Goal: Information Seeking & Learning: Learn about a topic

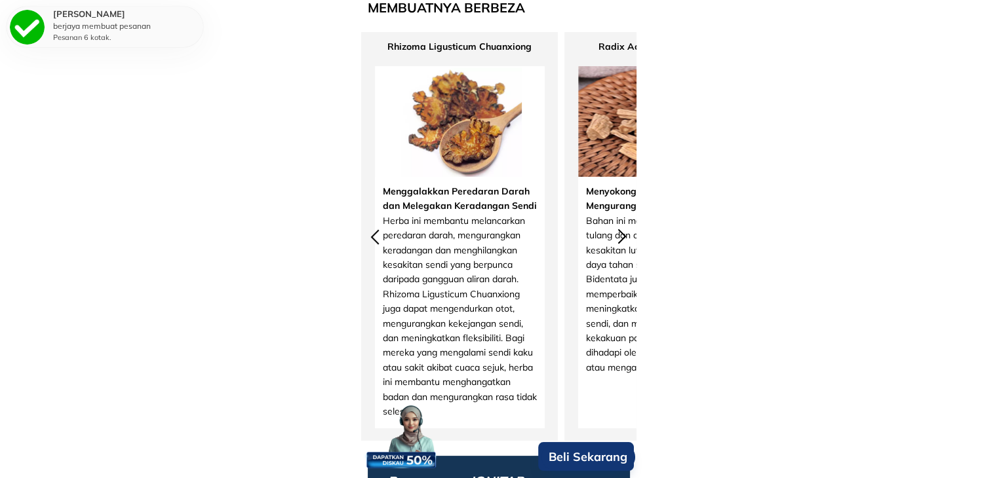
scroll to position [5046, 0]
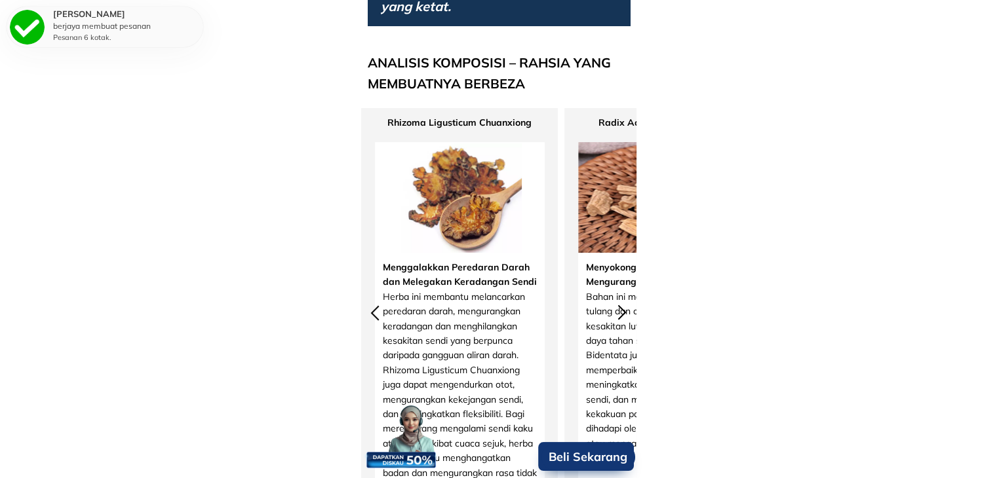
click at [624, 309] on div at bounding box center [622, 313] width 22 height 22
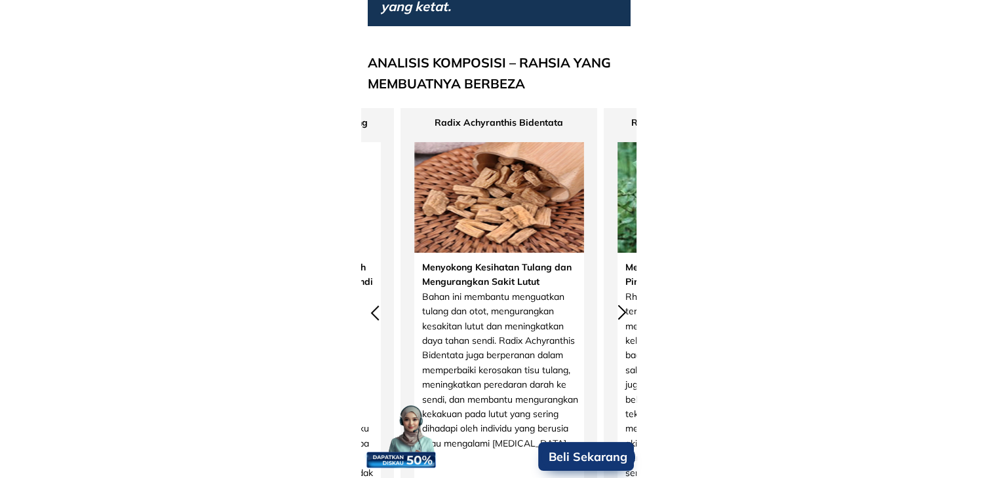
click at [624, 309] on div at bounding box center [622, 313] width 22 height 22
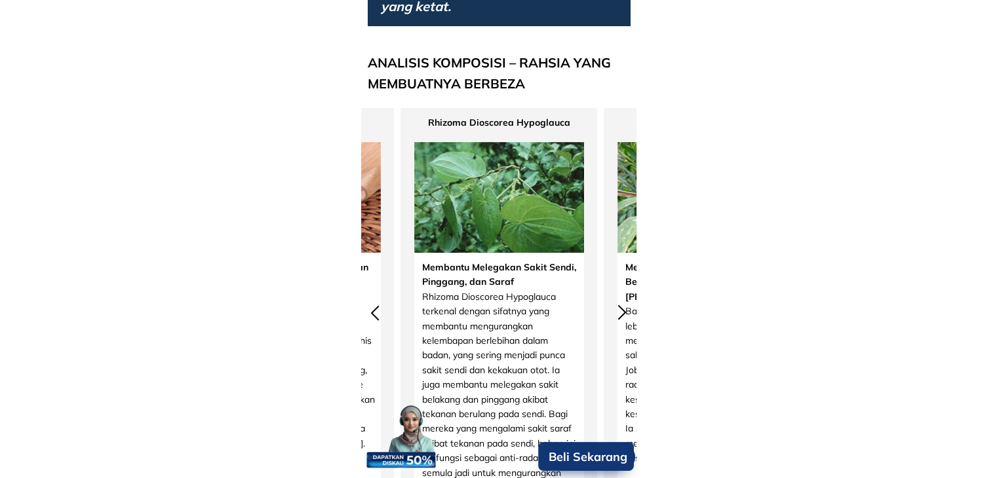
click at [624, 309] on div at bounding box center [622, 313] width 22 height 22
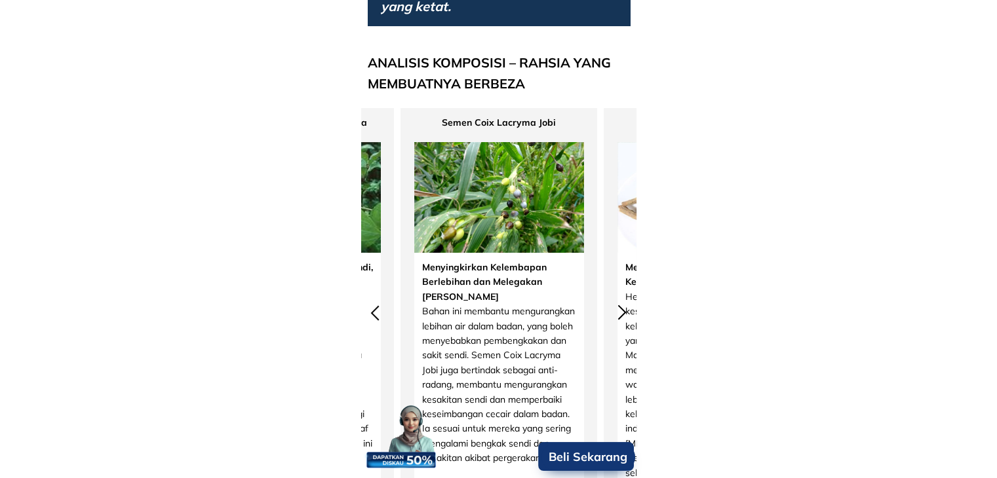
click at [624, 309] on div at bounding box center [622, 313] width 22 height 22
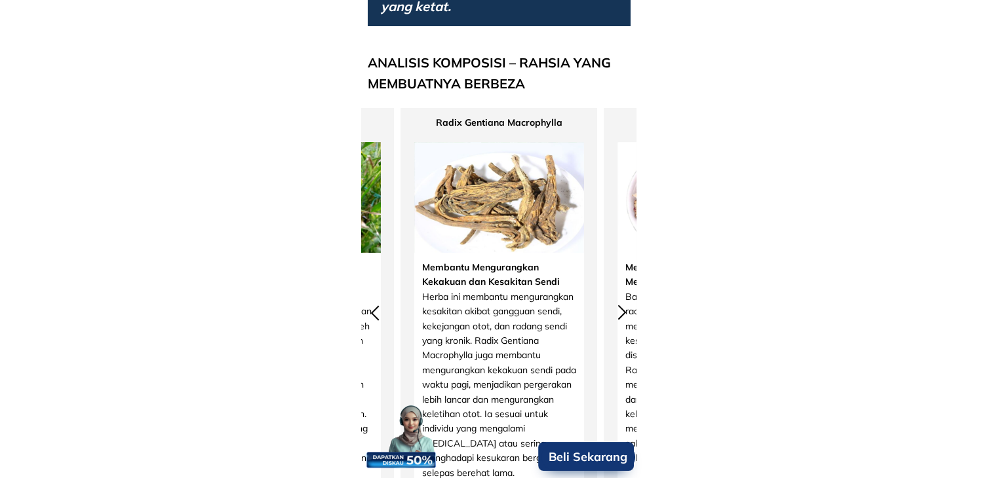
click at [624, 309] on div at bounding box center [622, 313] width 22 height 22
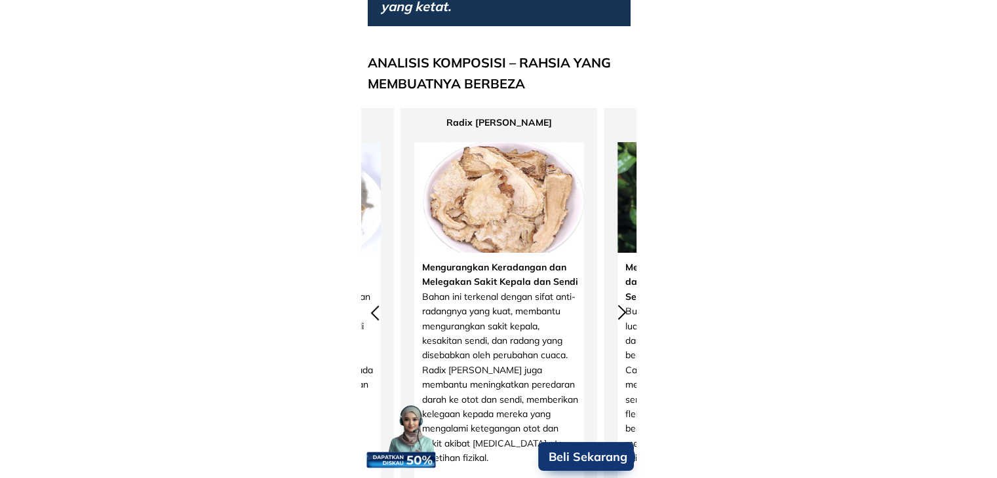
click at [624, 309] on div at bounding box center [622, 313] width 22 height 22
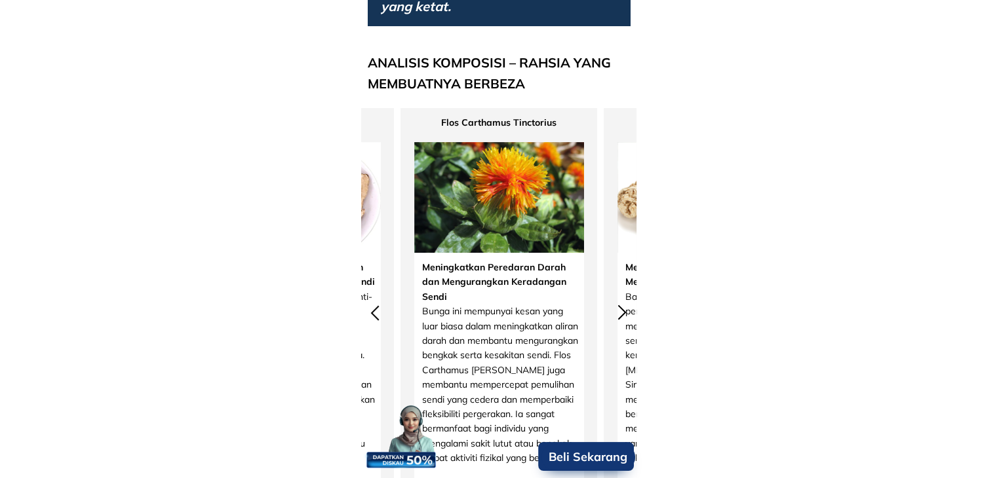
click at [624, 309] on div at bounding box center [622, 313] width 22 height 22
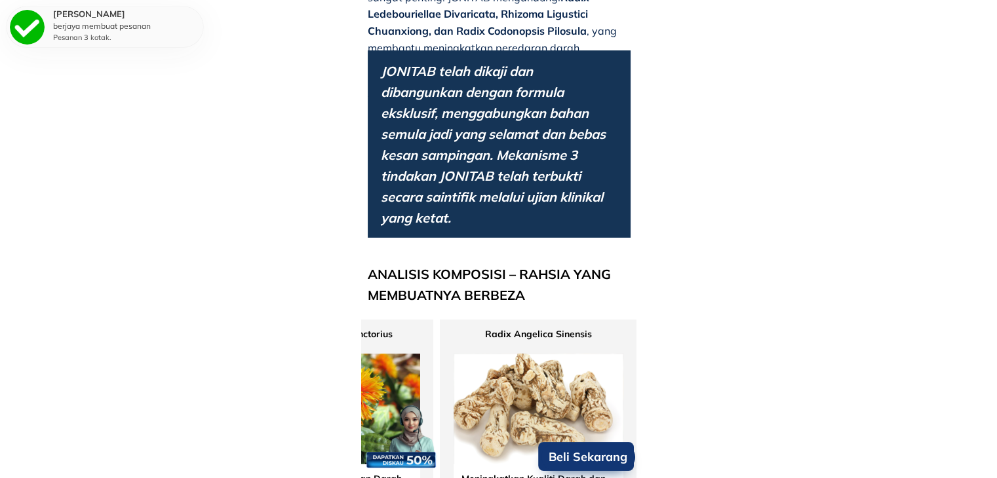
scroll to position [4915, 0]
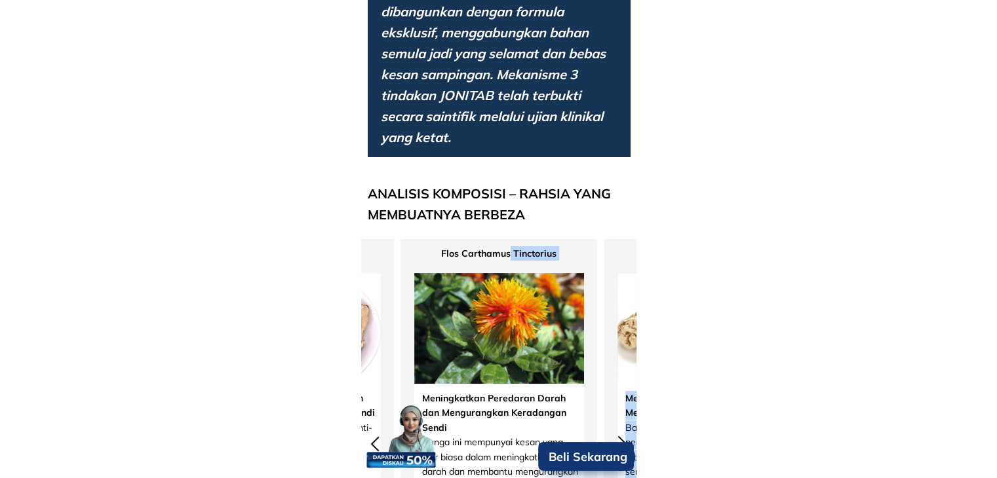
drag, startPoint x: 511, startPoint y: 254, endPoint x: 526, endPoint y: 257, distance: 14.7
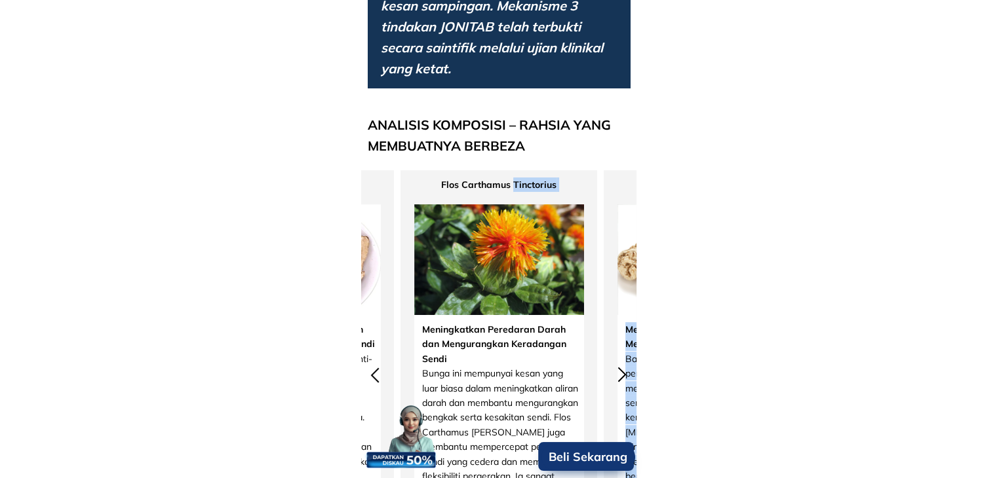
scroll to position [5046, 0]
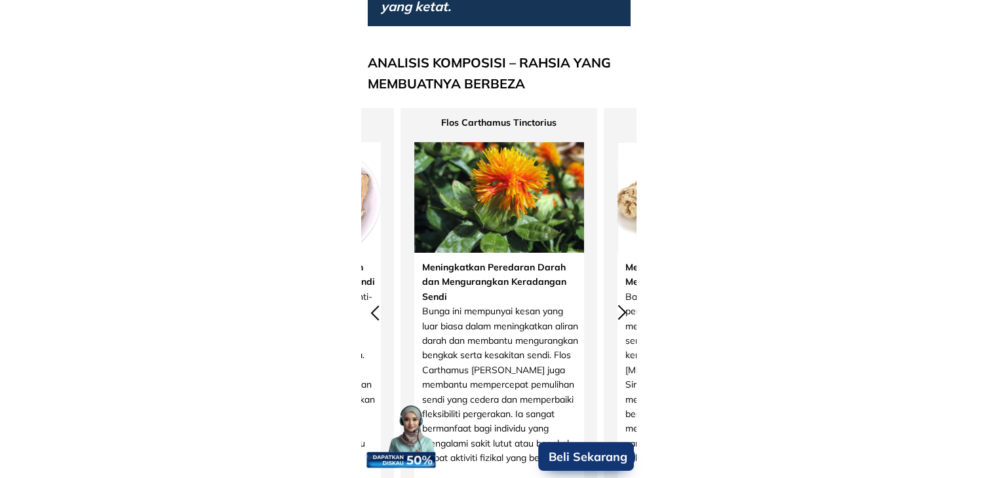
click at [617, 314] on div at bounding box center [622, 313] width 22 height 22
click at [614, 312] on div at bounding box center [622, 313] width 22 height 22
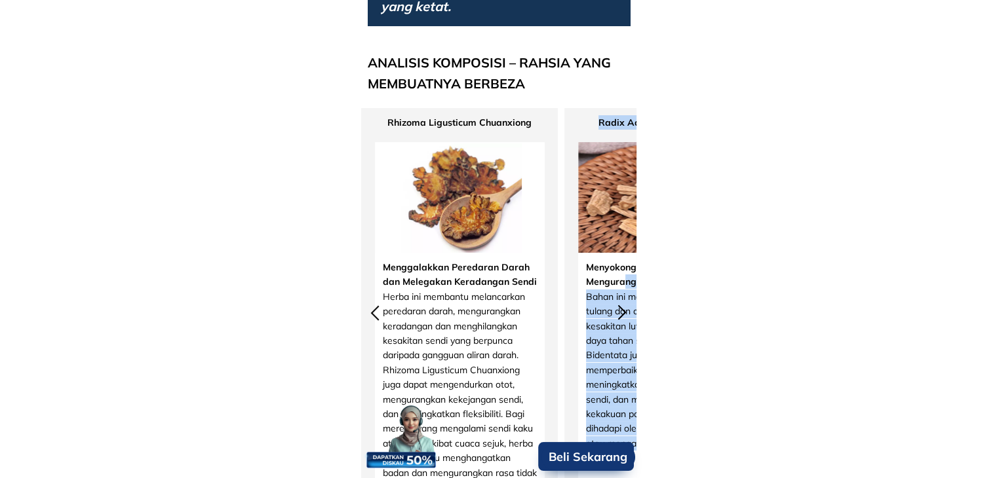
drag, startPoint x: 553, startPoint y: 123, endPoint x: 621, endPoint y: 320, distance: 208.1
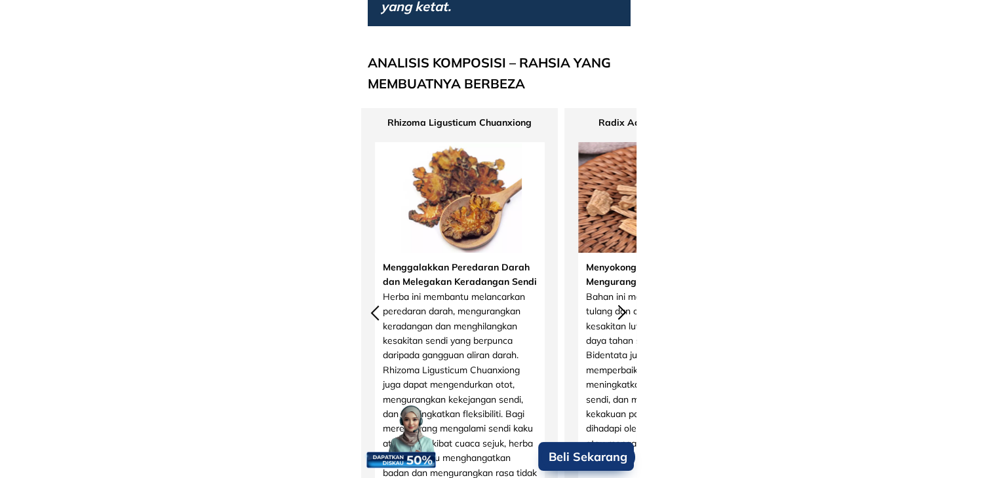
click at [619, 316] on div at bounding box center [622, 313] width 22 height 22
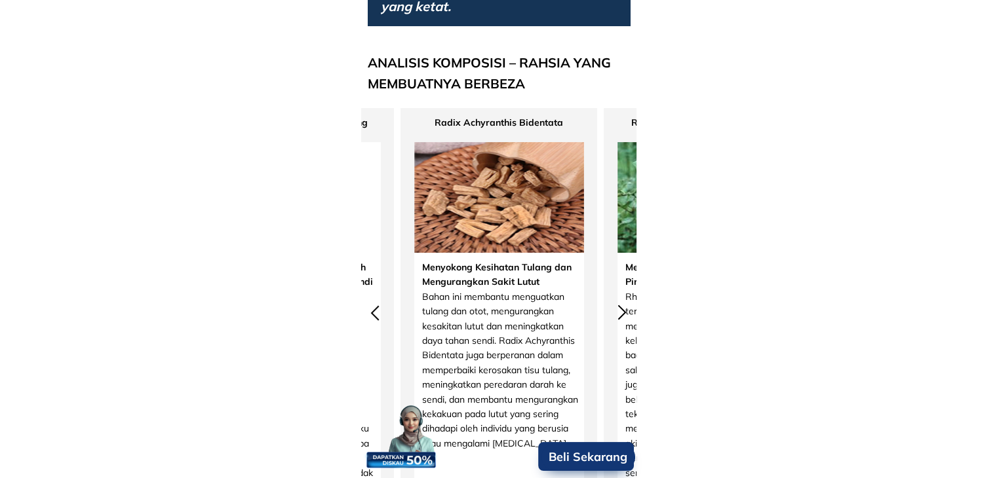
click at [623, 316] on div at bounding box center [622, 313] width 22 height 22
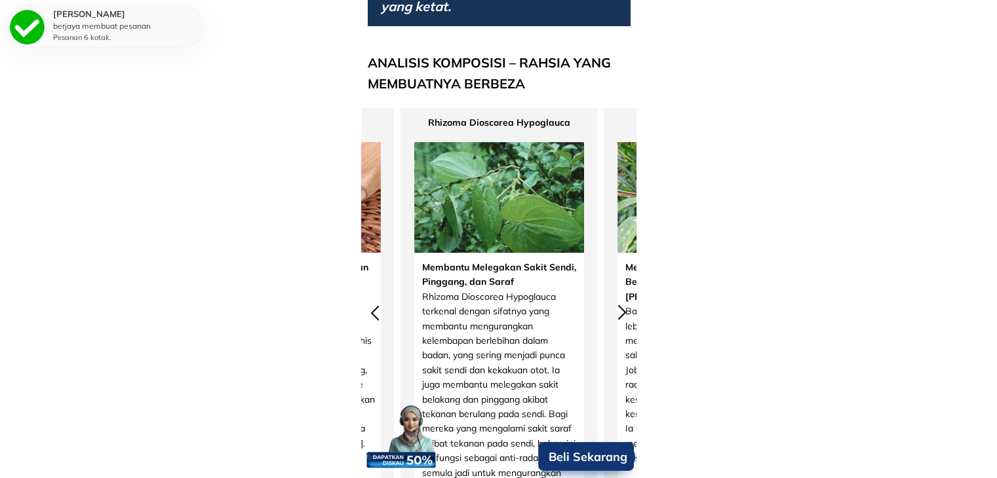
click at [623, 316] on div at bounding box center [622, 313] width 22 height 22
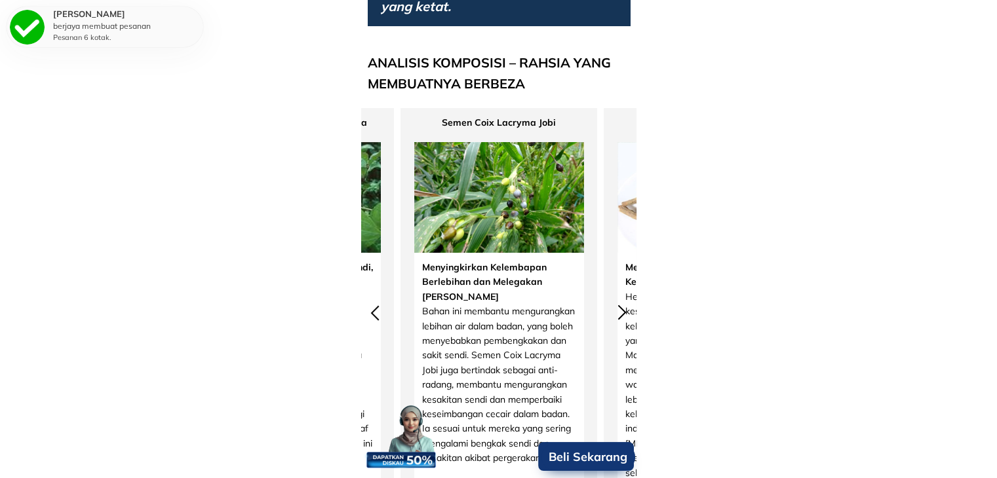
click at [623, 316] on div at bounding box center [622, 313] width 22 height 22
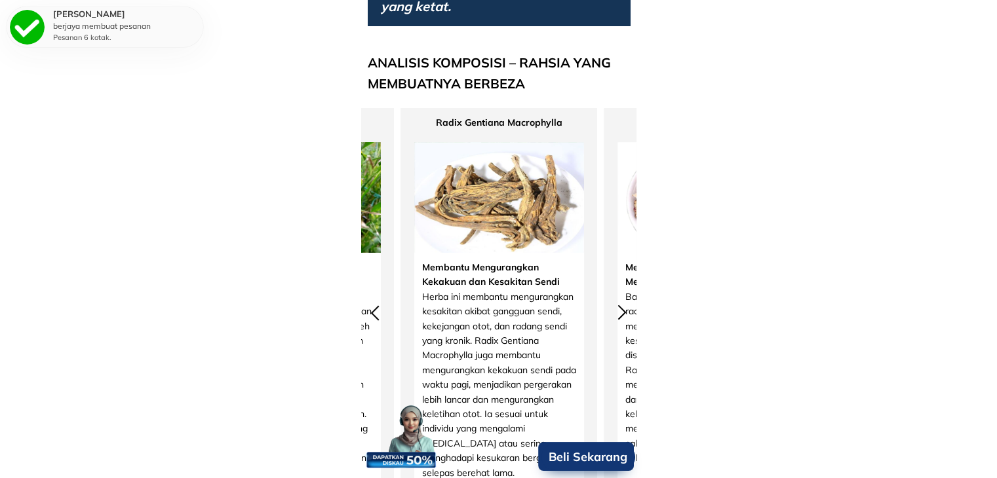
click at [623, 316] on div at bounding box center [622, 313] width 22 height 22
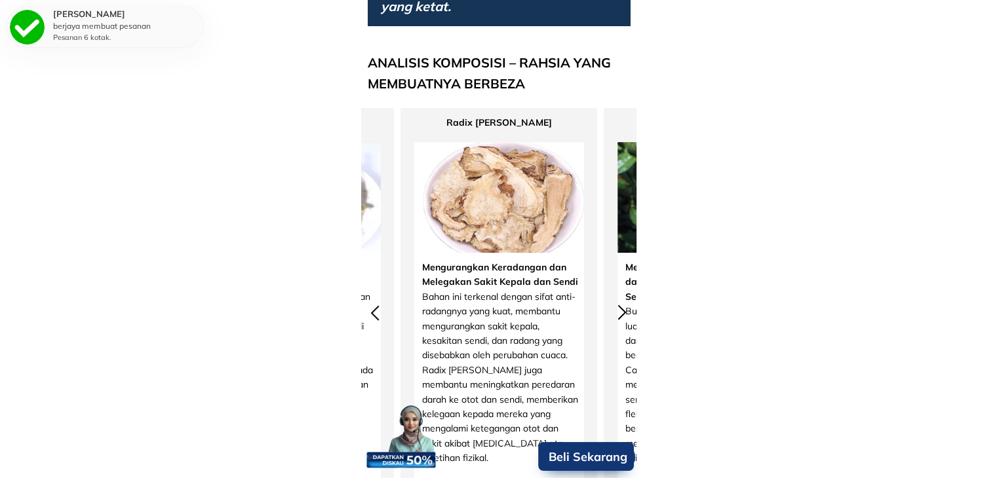
click at [623, 316] on div at bounding box center [622, 313] width 22 height 22
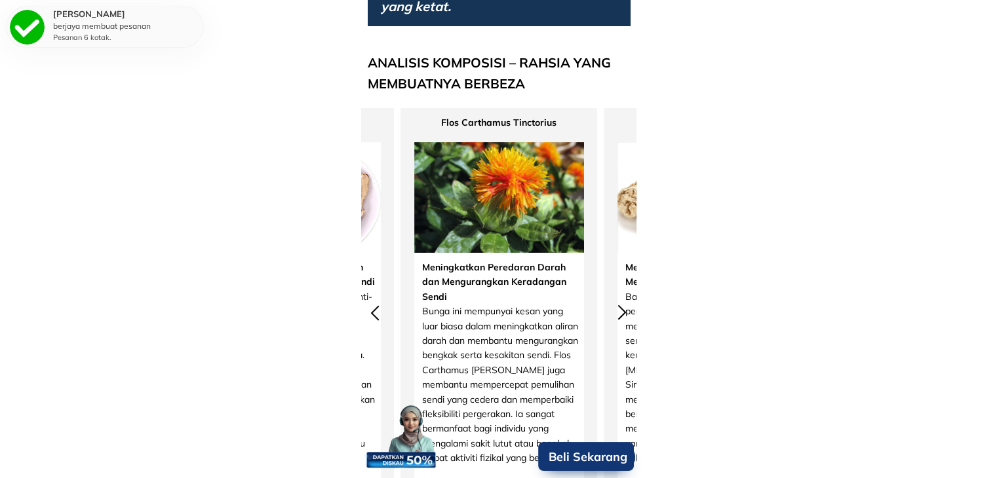
click at [623, 316] on div at bounding box center [622, 313] width 22 height 22
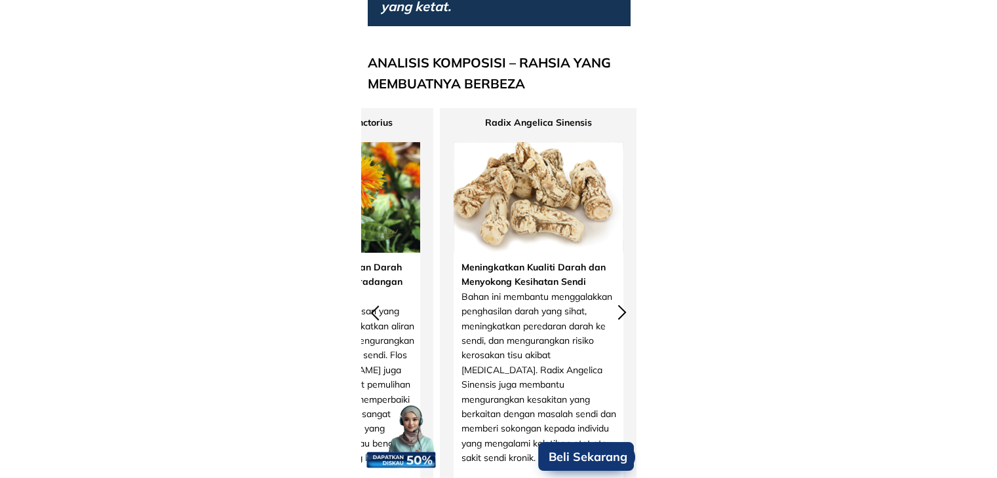
click at [537, 123] on h5 "Radix Angelica Sinensis" at bounding box center [538, 122] width 170 height 14
copy div "Radix Angelica Sinensis"
